Goal: Information Seeking & Learning: Find contact information

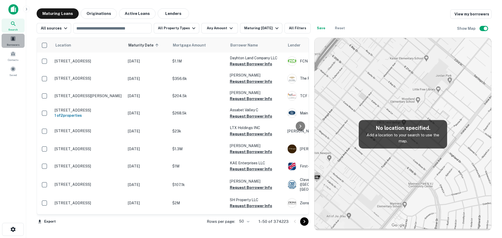
click at [13, 41] on span at bounding box center [13, 39] width 6 height 6
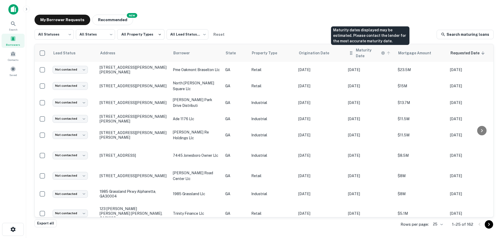
click at [364, 52] on h6 "Maturity Date" at bounding box center [368, 52] width 24 height 11
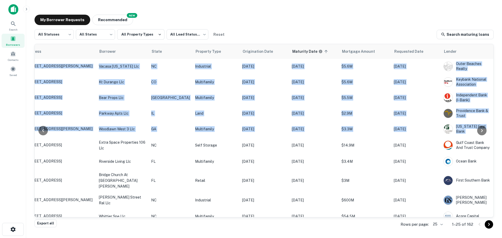
scroll to position [52, 107]
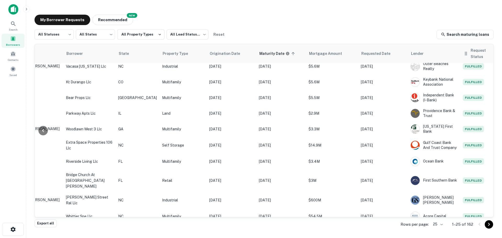
drag, startPoint x: 490, startPoint y: 84, endPoint x: 487, endPoint y: 58, distance: 26.6
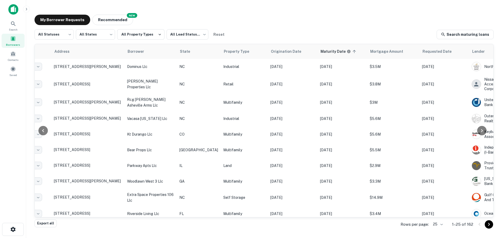
scroll to position [0, 0]
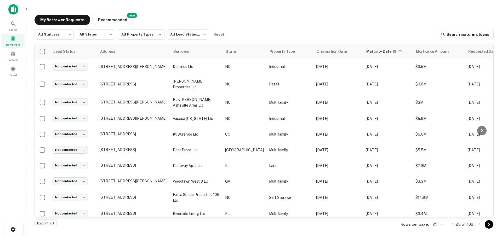
click at [343, 30] on div "All Statuses *** ​ All States *** ​ All Property Types All Lead Statuses *** ​ …" at bounding box center [263, 34] width 459 height 10
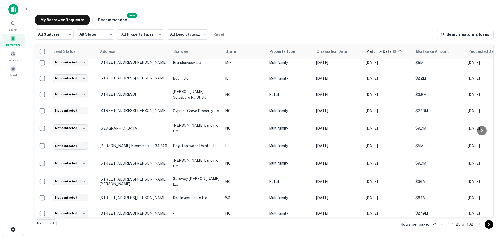
scroll to position [258, 0]
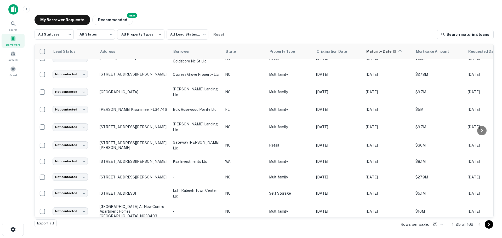
click at [489, 226] on icon "Go to next page" at bounding box center [489, 224] width 6 height 6
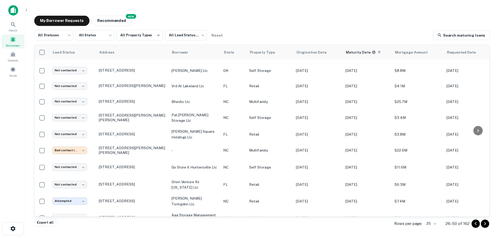
scroll to position [168, 0]
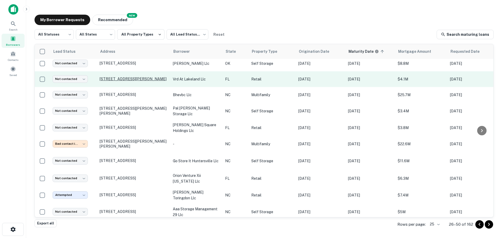
click at [116, 77] on p "2100 Griffin Rd Lakeland, FL33810" at bounding box center [134, 79] width 68 height 5
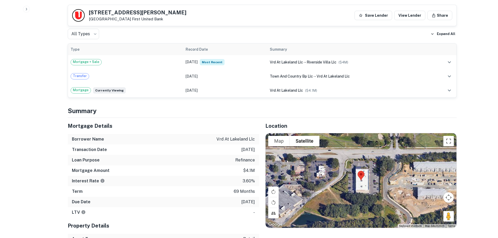
scroll to position [256, 0]
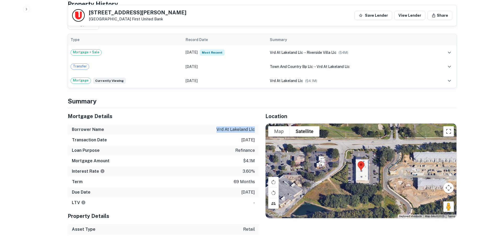
drag, startPoint x: 254, startPoint y: 130, endPoint x: 216, endPoint y: 130, distance: 37.9
click at [216, 130] on div "Borrower Name vrd at lakeland llc" at bounding box center [163, 129] width 191 height 10
copy p "vrd at lakeland llc"
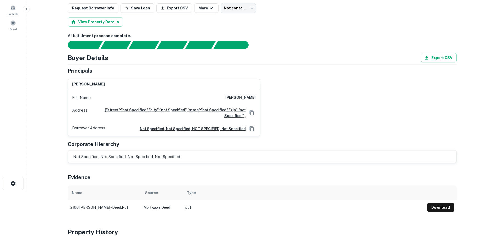
scroll to position [0, 0]
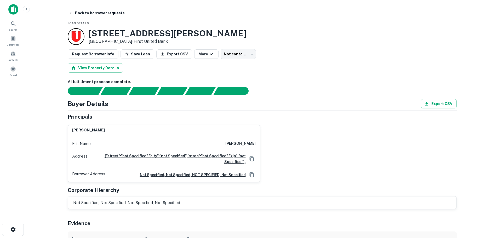
click at [260, 28] on div "2100 Griffin Rd Lakeland, FL33810 • First United Bank" at bounding box center [262, 36] width 389 height 17
drag, startPoint x: 148, startPoint y: 32, endPoint x: 89, endPoint y: 32, distance: 59.6
click at [89, 32] on h3 "2100 Griffin Rd" at bounding box center [168, 33] width 158 height 10
copy h3 "2100 Griffin Rd"
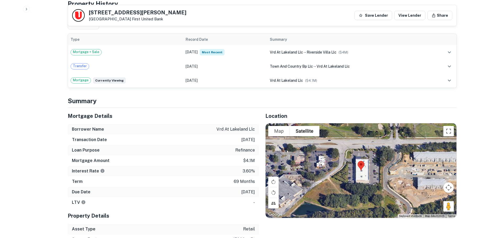
scroll to position [259, 0]
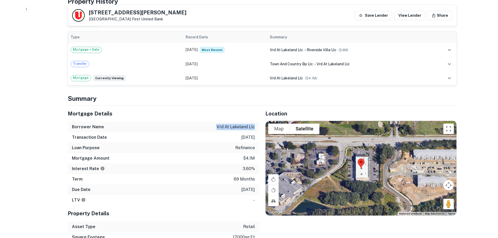
drag, startPoint x: 255, startPoint y: 126, endPoint x: 217, endPoint y: 129, distance: 37.7
click at [217, 129] on p "vrd at lakeland llc" at bounding box center [235, 127] width 38 height 6
copy p "vrd at lakeland llc"
drag, startPoint x: 13, startPoint y: 40, endPoint x: 23, endPoint y: 2, distance: 39.1
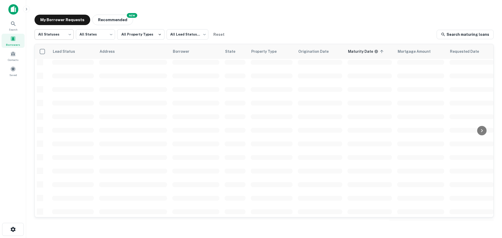
scroll to position [168, 0]
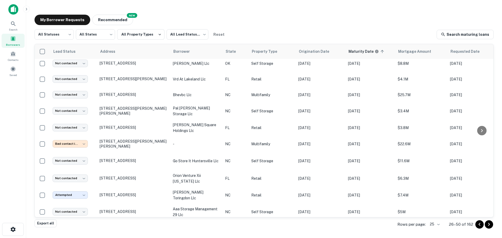
click at [15, 39] on span at bounding box center [13, 39] width 6 height 6
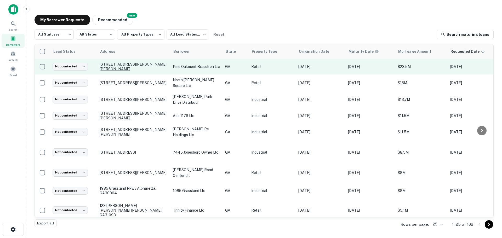
click at [106, 69] on p "[STREET_ADDRESS][PERSON_NAME][PERSON_NAME]" at bounding box center [134, 66] width 68 height 9
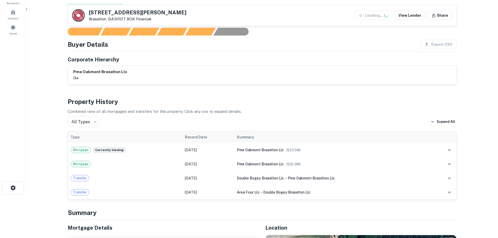
scroll to position [78, 0]
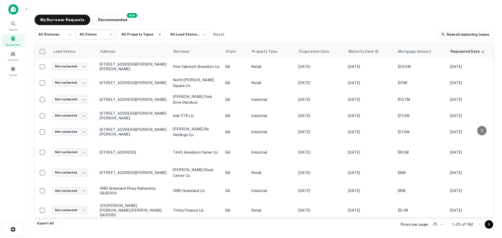
click at [100, 33] on body "Search Borrowers Contacts Saved My Borrower Requests NEW Recommended All Status…" at bounding box center [251, 119] width 502 height 238
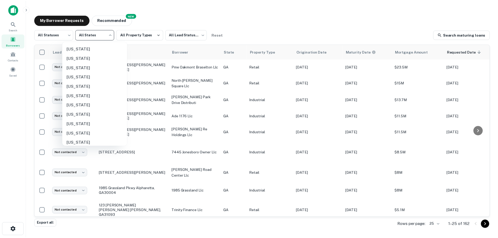
scroll to position [60, 0]
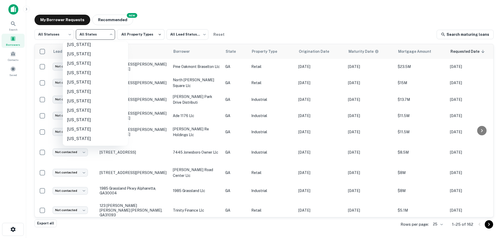
click at [85, 79] on li "[US_STATE]" at bounding box center [95, 82] width 65 height 9
type input "**"
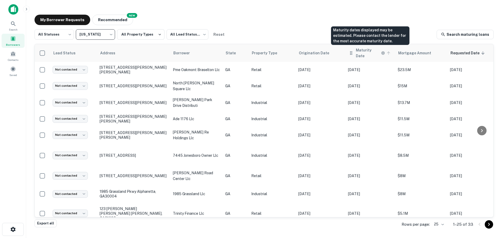
click at [365, 52] on h6 "Maturity Date" at bounding box center [368, 52] width 24 height 11
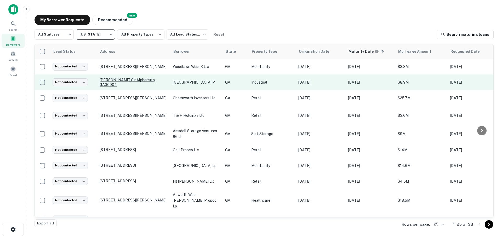
click at [129, 83] on p "[PERSON_NAME] Cir Alpharetta, GA30004" at bounding box center [134, 82] width 68 height 9
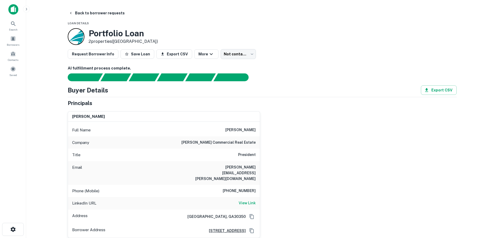
click at [405, 73] on div at bounding box center [258, 77] width 395 height 8
drag, startPoint x: 212, startPoint y: 166, endPoint x: 260, endPoint y: 166, distance: 48.1
click at [260, 166] on div "tommy hughes Full Name tommy hughes Company hughes commercial real estate Title…" at bounding box center [260, 172] width 393 height 131
copy h6 "tommy@hughes-cre.com"
click at [344, 126] on div "tommy hughes Full Name tommy hughes Company hughes commercial real estate Title…" at bounding box center [260, 172] width 393 height 131
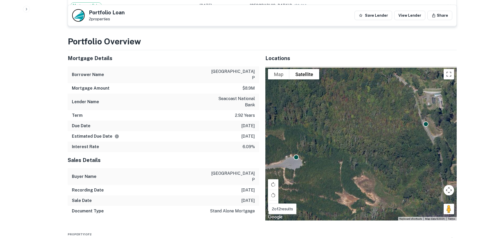
scroll to position [332, 0]
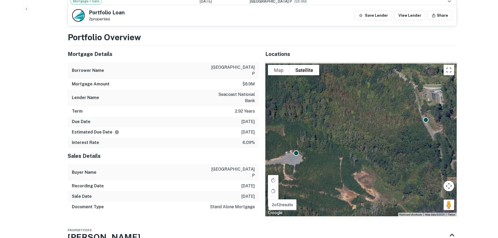
click at [338, 122] on div "To activate drag with keyboard, press Alt + Enter. Once in keyboard drag state,…" at bounding box center [360, 139] width 191 height 154
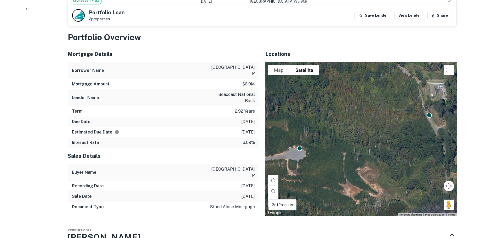
drag, startPoint x: 431, startPoint y: 121, endPoint x: 434, endPoint y: 116, distance: 6.1
click at [434, 116] on div "To activate drag with keyboard, press Alt + Enter. Once in keyboard drag state,…" at bounding box center [360, 139] width 191 height 154
click at [279, 65] on button "Map" at bounding box center [278, 70] width 21 height 10
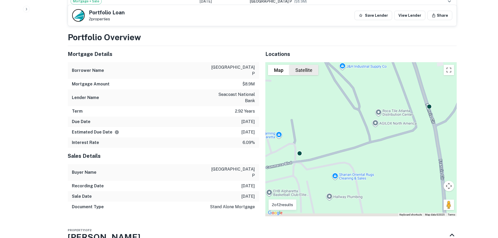
click at [308, 65] on button "Satellite" at bounding box center [303, 70] width 29 height 10
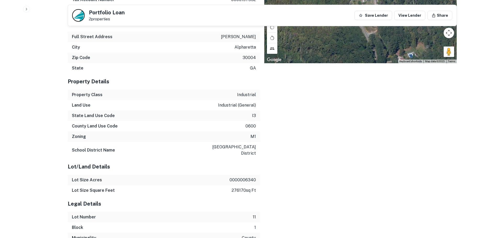
scroll to position [671, 0]
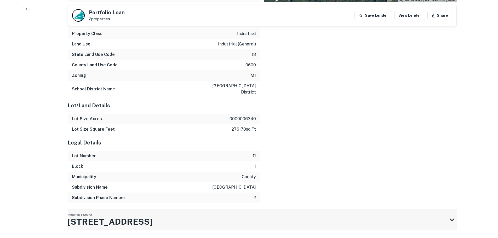
drag, startPoint x: 154, startPoint y: 205, endPoint x: 72, endPoint y: 201, distance: 82.7
click at [72, 209] on div "Property 2 of 2 5775 Commerce Blvd" at bounding box center [257, 219] width 379 height 21
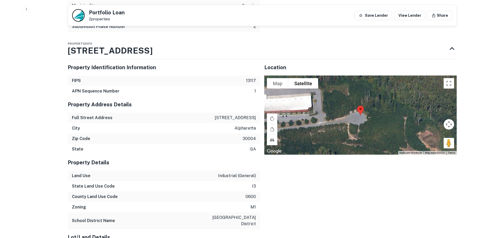
scroll to position [841, 0]
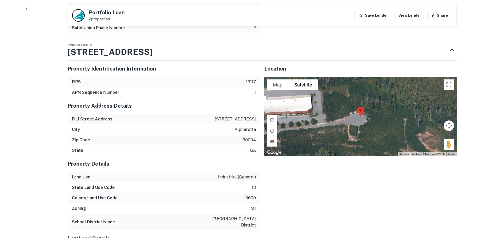
drag, startPoint x: 214, startPoint y: 101, endPoint x: 258, endPoint y: 105, distance: 43.6
click at [258, 114] on div "Full Street Address 5775 commerce blvd" at bounding box center [164, 119] width 192 height 10
copy p "5775 commerce blvd"
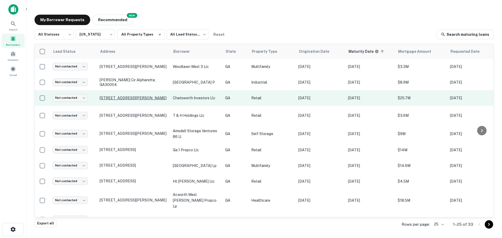
click at [125, 98] on p "504 Gi Maddox Pkwy Chatsworth, GA30705" at bounding box center [134, 98] width 68 height 5
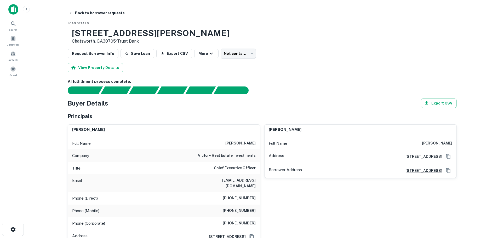
scroll to position [26, 0]
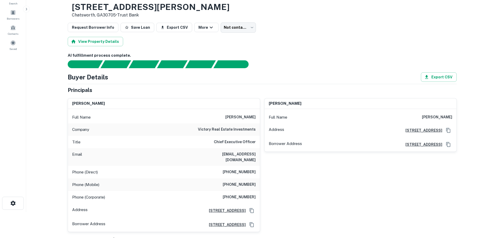
click at [333, 28] on div "Request Borrower Info Save Loan Export CSV More Not contacted **** ​" at bounding box center [262, 27] width 389 height 10
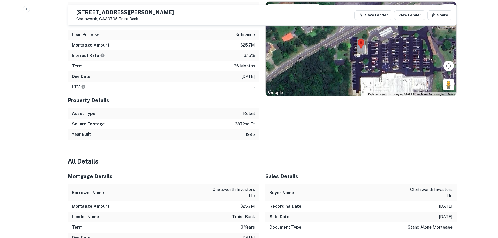
scroll to position [197, 0]
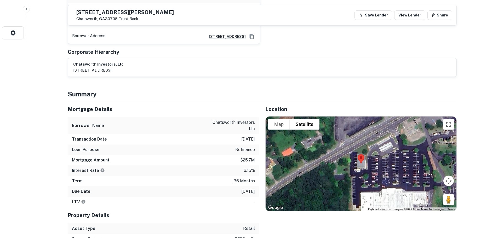
click at [387, 157] on div at bounding box center [361, 164] width 191 height 95
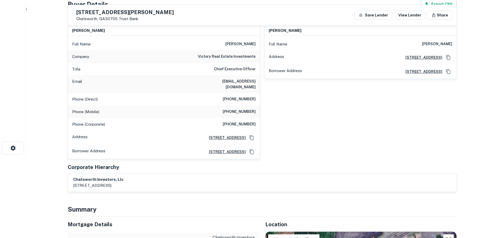
scroll to position [83, 0]
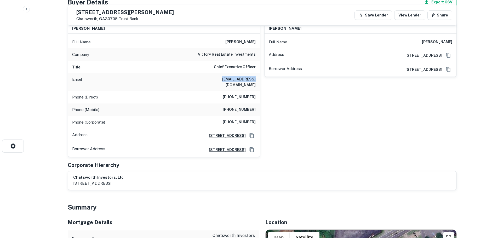
drag, startPoint x: 227, startPoint y: 79, endPoint x: 249, endPoint y: 80, distance: 22.2
click at [257, 80] on div "Email adarby@vrei.net" at bounding box center [164, 82] width 192 height 18
copy h6 "adarby@vrei.net"
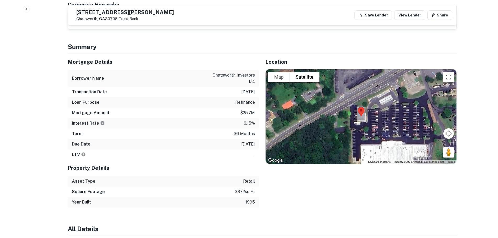
scroll to position [0, 0]
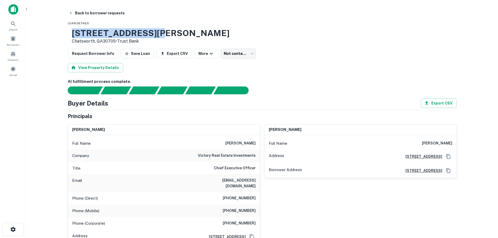
drag, startPoint x: 174, startPoint y: 34, endPoint x: 109, endPoint y: 34, distance: 65.3
click at [86, 33] on div "504 Gi Maddox Pkwy Chatsworth, GA30705 • Trust Bank" at bounding box center [262, 36] width 389 height 16
copy div "504 Gi Maddox Pkwy"
click at [171, 34] on h3 "504 Gi Maddox Pkwy" at bounding box center [151, 33] width 158 height 10
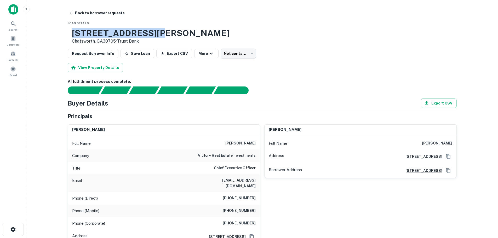
drag, startPoint x: 182, startPoint y: 32, endPoint x: 90, endPoint y: 31, distance: 92.5
click at [90, 31] on div "504 Gi Maddox Pkwy Chatsworth, GA30705 • Trust Bank" at bounding box center [262, 36] width 389 height 16
copy h3 "504 Gi Maddox Pkwy"
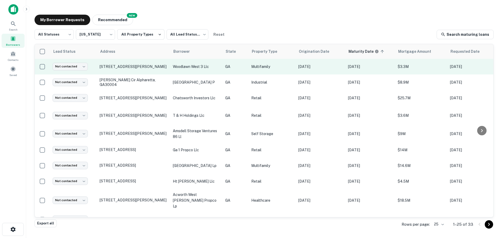
click at [107, 64] on td "75 Woodlawn Dr Dublin, GA31021" at bounding box center [133, 67] width 73 height 16
click at [111, 66] on p "[STREET_ADDRESS][PERSON_NAME]" at bounding box center [134, 66] width 68 height 5
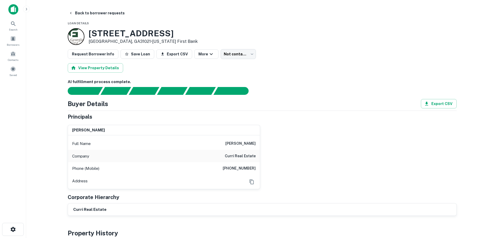
scroll to position [52, 0]
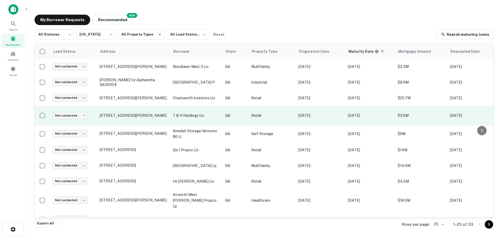
click at [132, 114] on td "204 Fraser Dr Hinesville, GA31313" at bounding box center [133, 116] width 73 height 20
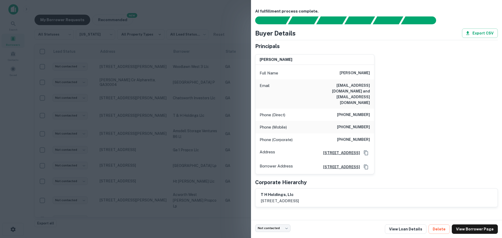
click at [143, 109] on div at bounding box center [251, 119] width 502 height 238
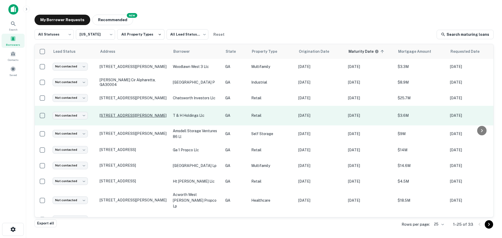
click at [124, 117] on p "[STREET_ADDRESS][PERSON_NAME]" at bounding box center [134, 115] width 68 height 5
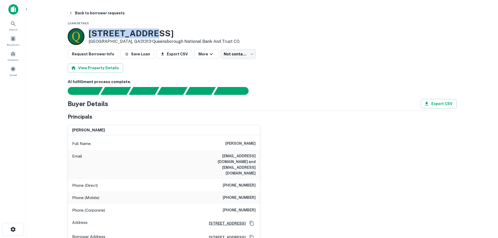
drag, startPoint x: 153, startPoint y: 32, endPoint x: 93, endPoint y: 32, distance: 59.8
click at [90, 31] on h3 "204 FRASER DR" at bounding box center [164, 33] width 151 height 10
copy h3 "204 FRASER DR"
drag, startPoint x: 88, startPoint y: 40, endPoint x: 128, endPoint y: 43, distance: 39.8
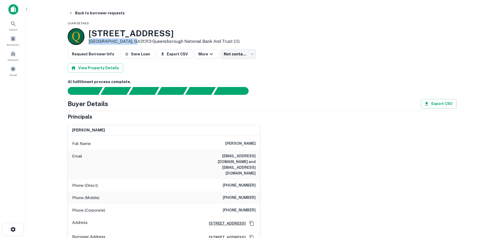
click at [128, 43] on div "204 FRASER DR Hinesville, GA31313 • Queensborough National Bank And Trust CO." at bounding box center [154, 36] width 172 height 17
copy p "Hinesville, GA31313"
drag, startPoint x: 203, startPoint y: 155, endPoint x: 257, endPoint y: 161, distance: 54.7
click at [257, 161] on div "Email tammyehorne@yahoo.com and tlong372004@yahoo.com" at bounding box center [164, 164] width 192 height 29
copy h6 "tammyehorne@yahoo.com and tlong372004@yahoo.com"
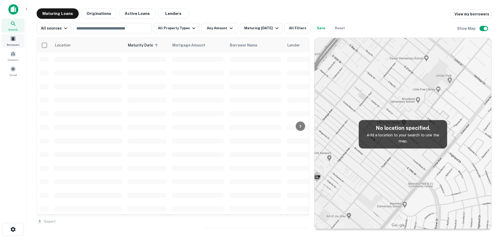
click at [14, 42] on div "Borrowers" at bounding box center [13, 41] width 23 height 14
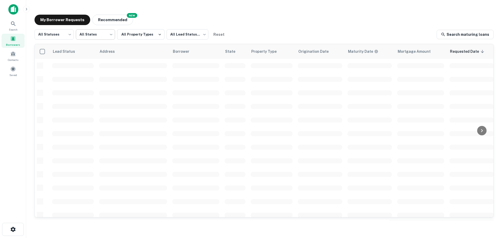
click at [86, 35] on body "Search Borrowers Contacts Saved My Borrower Requests NEW Recommended All Status…" at bounding box center [251, 119] width 502 height 238
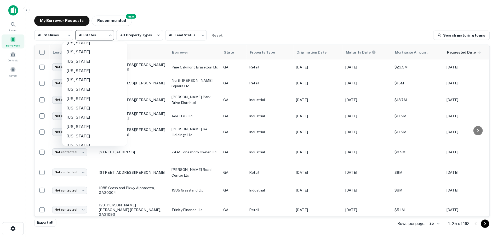
scroll to position [64, 0]
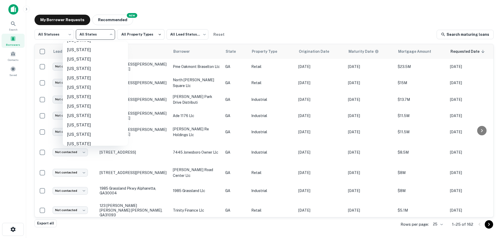
click at [82, 76] on li "[US_STATE]" at bounding box center [95, 77] width 65 height 9
type input "**"
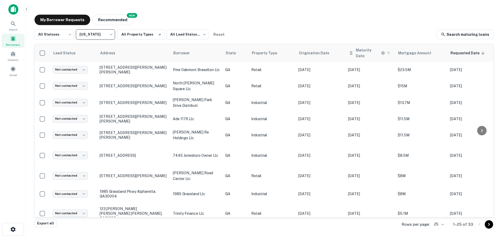
click at [361, 51] on h6 "Maturity Date" at bounding box center [368, 52] width 24 height 11
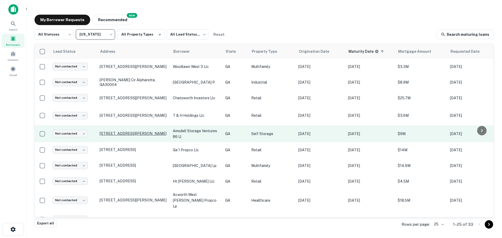
click at [152, 131] on p "[STREET_ADDRESS][PERSON_NAME]" at bounding box center [134, 133] width 68 height 5
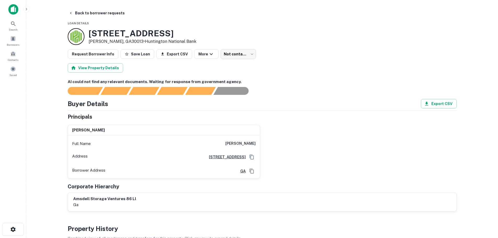
drag, startPoint x: 228, startPoint y: 143, endPoint x: 256, endPoint y: 143, distance: 27.4
click at [256, 143] on div "Full Name [PERSON_NAME]" at bounding box center [164, 143] width 192 height 13
copy h6 "[PERSON_NAME]"
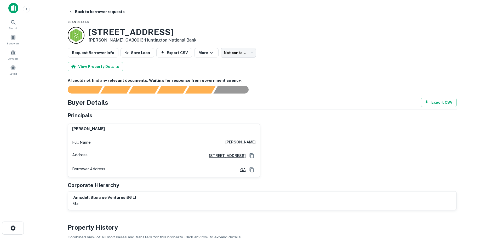
drag, startPoint x: 182, startPoint y: 31, endPoint x: 86, endPoint y: 32, distance: 96.7
click at [86, 32] on div "1050 Flat Shoals Rd SE Conyers, GA30013 • Huntington National Bank" at bounding box center [262, 35] width 389 height 17
copy div "1050 Flat Shoals Rd SE"
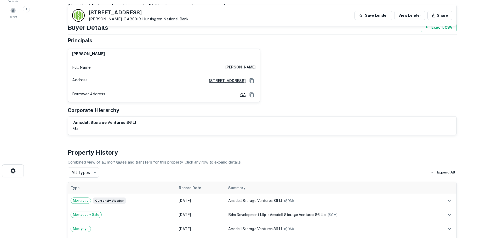
scroll to position [0, 0]
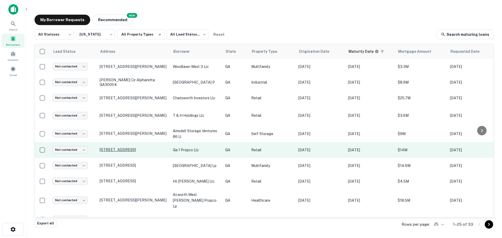
click at [113, 151] on p "263 E May St Winder, GA30680" at bounding box center [134, 149] width 68 height 5
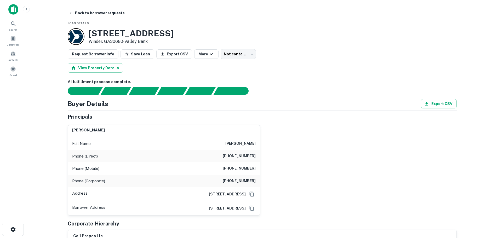
click at [239, 142] on h6 "shlomo heller" at bounding box center [240, 144] width 30 height 6
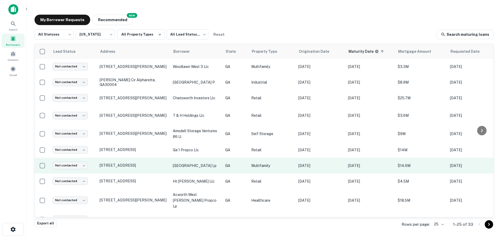
click at [187, 165] on p "shiloh road apartments lp" at bounding box center [196, 166] width 47 height 6
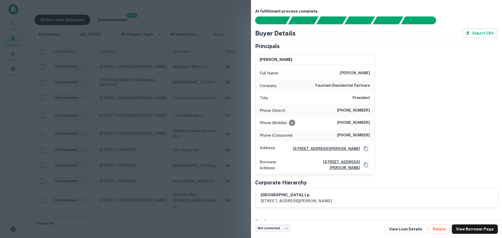
drag, startPoint x: 451, startPoint y: 80, endPoint x: 436, endPoint y: 72, distance: 17.3
click at [442, 75] on div "brent little Full Name brent little Company fountain residential partners Title…" at bounding box center [374, 112] width 247 height 124
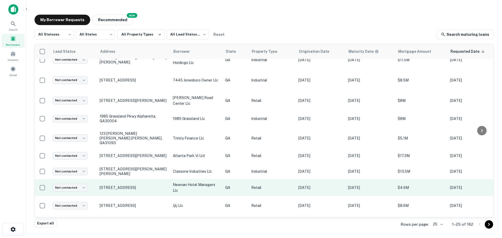
scroll to position [78, 0]
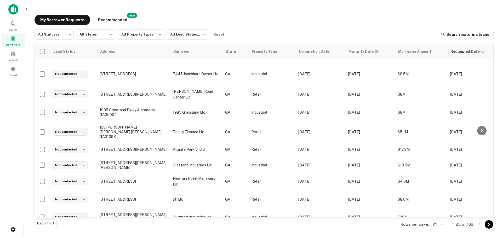
click at [246, 11] on div "My Borrower Requests NEW Recommended All Statuses *** ​ All States *** ​ All Pr…" at bounding box center [263, 117] width 467 height 214
click at [223, 12] on div "My Borrower Requests NEW Recommended All Statuses *** ​ All States *** ​ All Pr…" at bounding box center [263, 117] width 467 height 214
